Goal: Task Accomplishment & Management: Complete application form

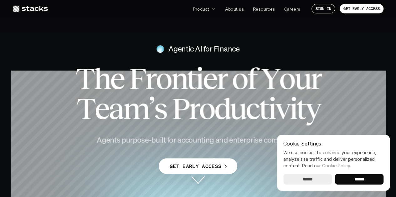
click at [350, 178] on input "******" at bounding box center [359, 179] width 49 height 11
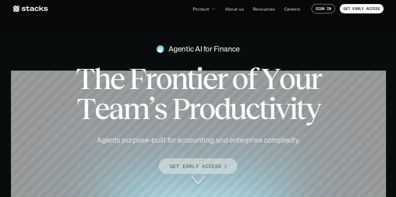
click at [215, 168] on p "GET EARLY ACCESS" at bounding box center [196, 166] width 52 height 9
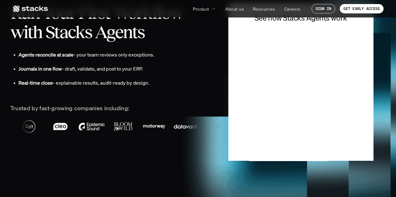
scroll to position [1352, 0]
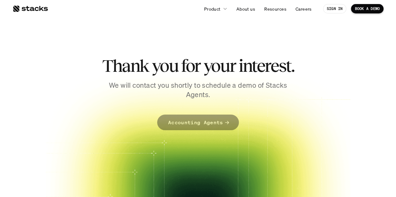
click at [210, 126] on p "Accounting Agents" at bounding box center [195, 122] width 55 height 9
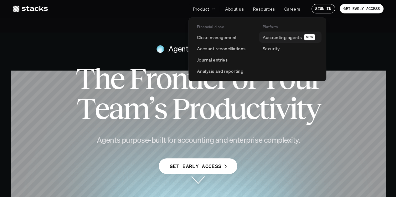
click at [279, 37] on p "Accounting agents" at bounding box center [282, 37] width 39 height 7
click at [281, 37] on p "Accounting agents" at bounding box center [282, 37] width 39 height 7
click at [272, 38] on p "Accounting agents" at bounding box center [282, 37] width 39 height 7
click at [215, 37] on p "Close management" at bounding box center [217, 37] width 40 height 7
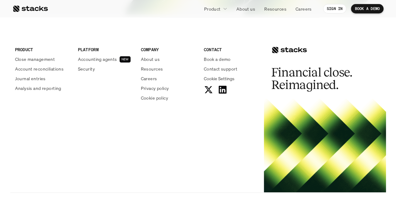
scroll to position [1408, 0]
